Goal: Task Accomplishment & Management: Manage account settings

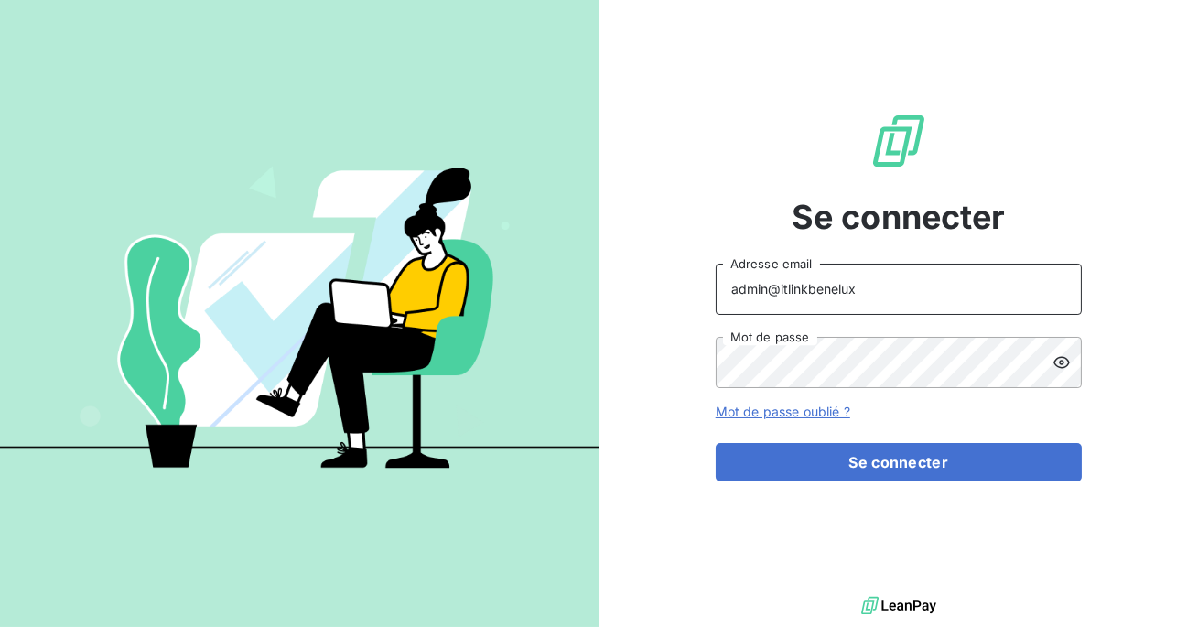
click at [870, 303] on input "admin@itlinkbenelux" at bounding box center [899, 289] width 366 height 51
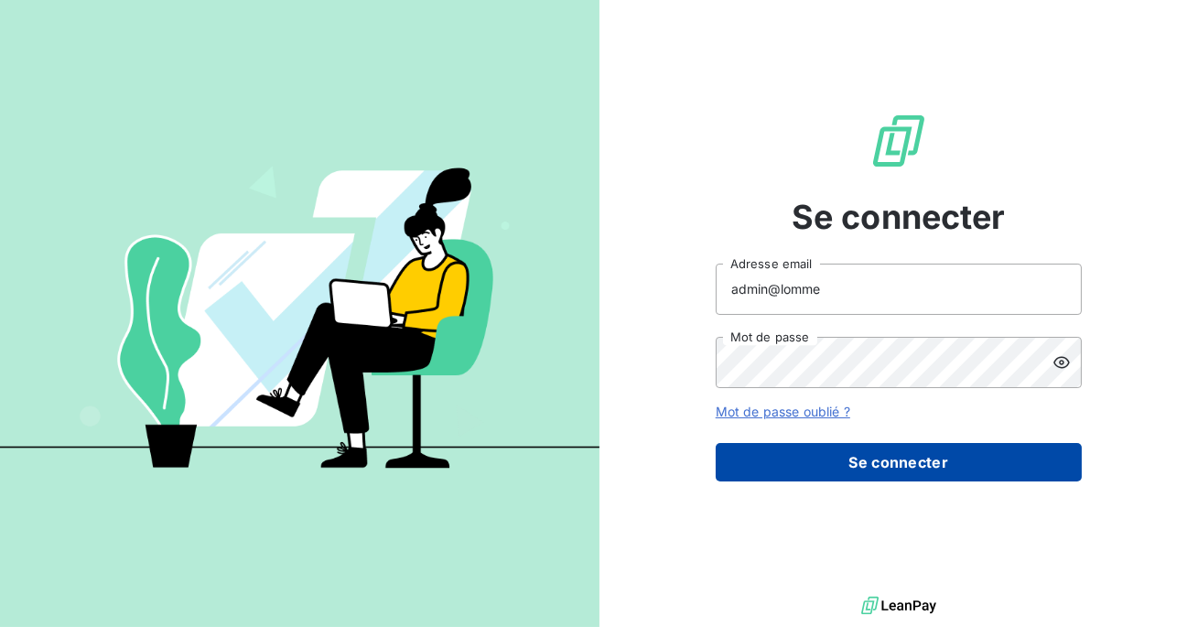
type input "admin@lomme"
click at [864, 467] on button "Se connecter" at bounding box center [899, 462] width 366 height 38
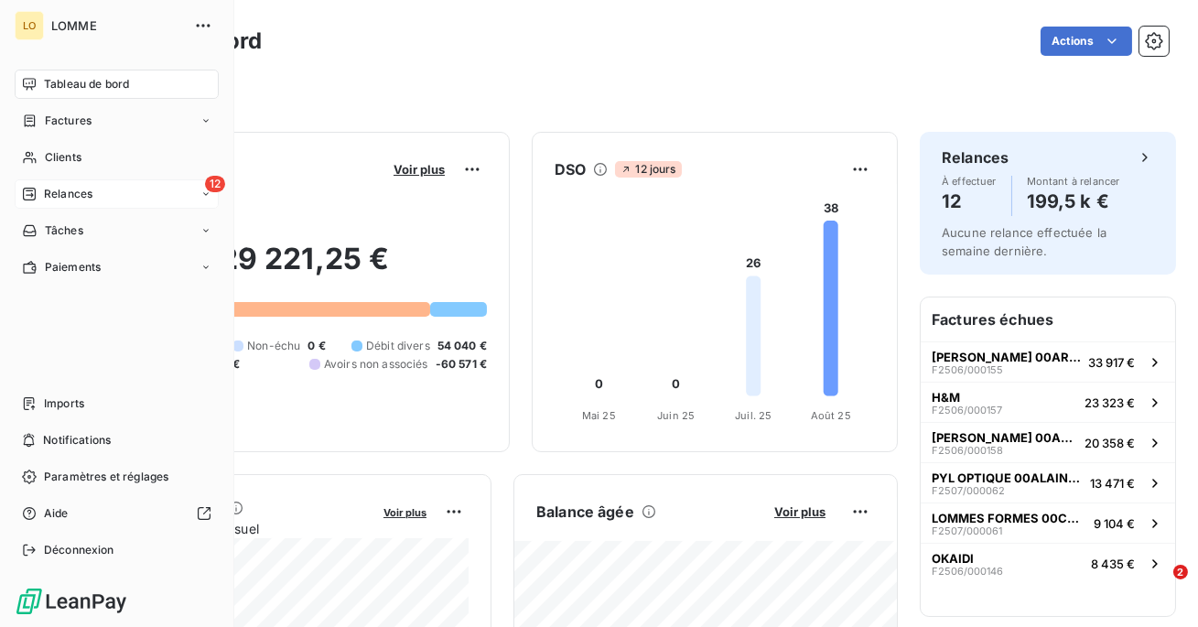
click at [69, 191] on span "Relances" at bounding box center [68, 194] width 48 height 16
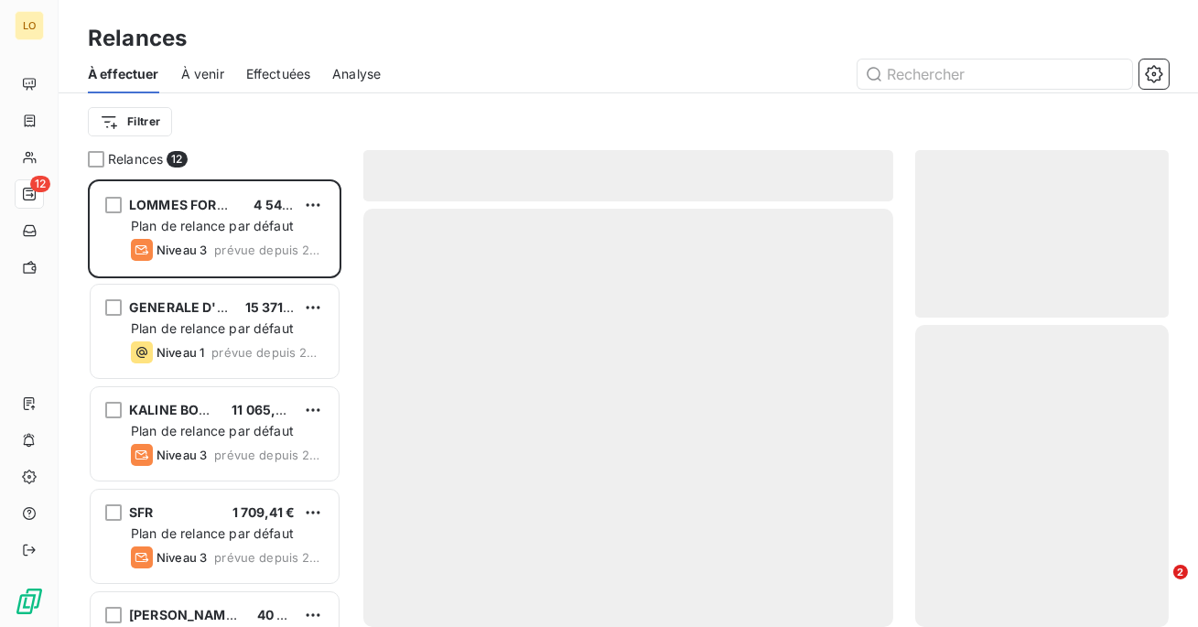
scroll to position [447, 253]
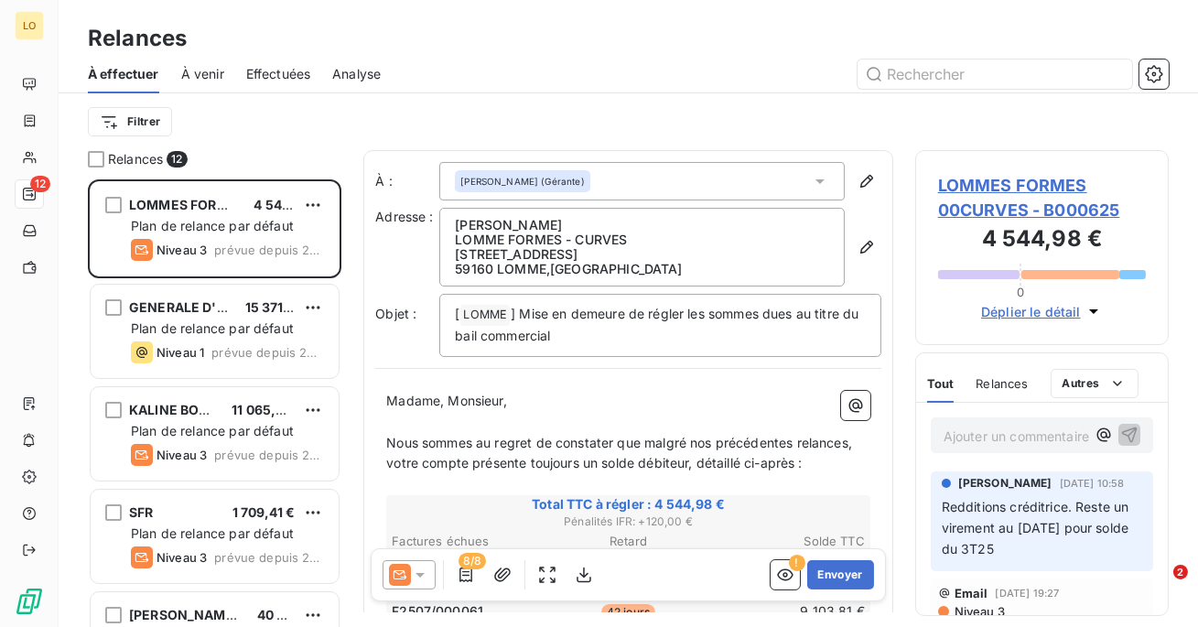
click at [274, 63] on div "Effectuées" at bounding box center [278, 74] width 65 height 38
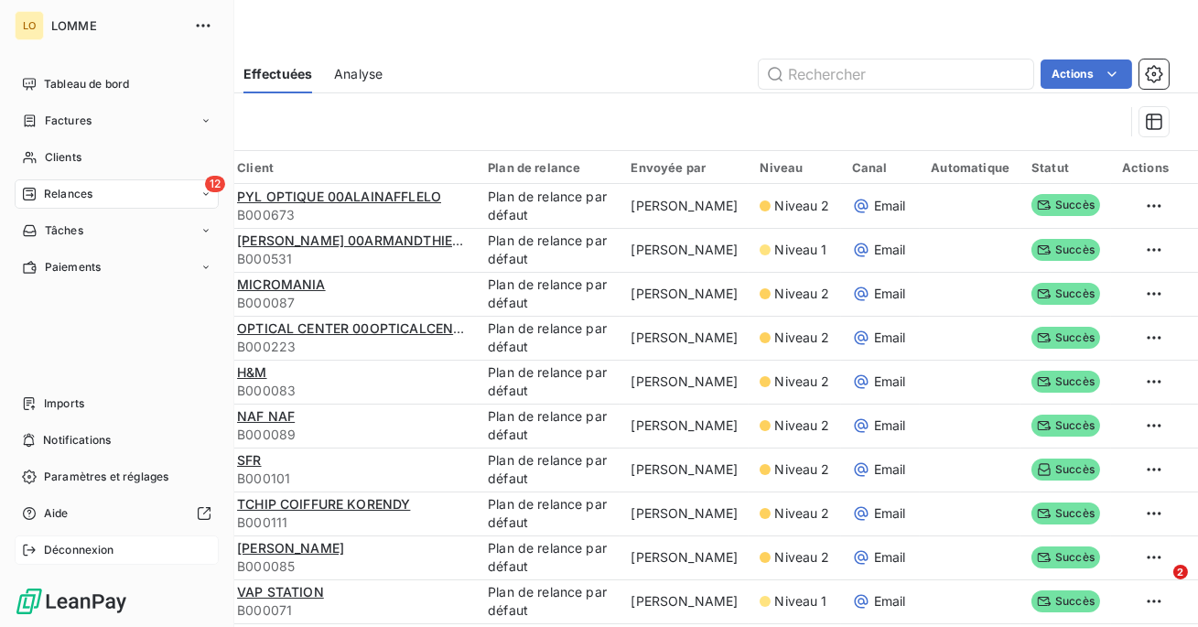
click at [77, 551] on span "Déconnexion" at bounding box center [79, 550] width 70 height 16
